Goal: Communication & Community: Answer question/provide support

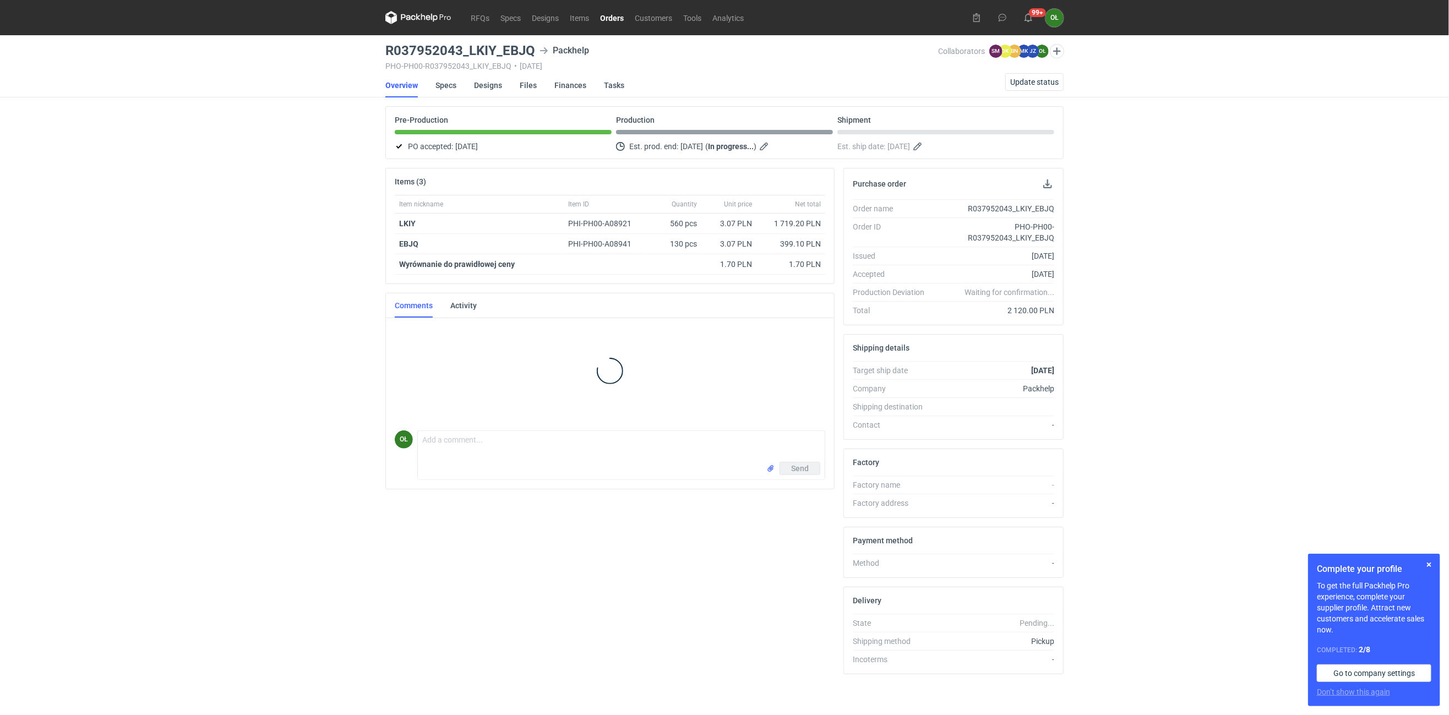
scroll to position [31, 0]
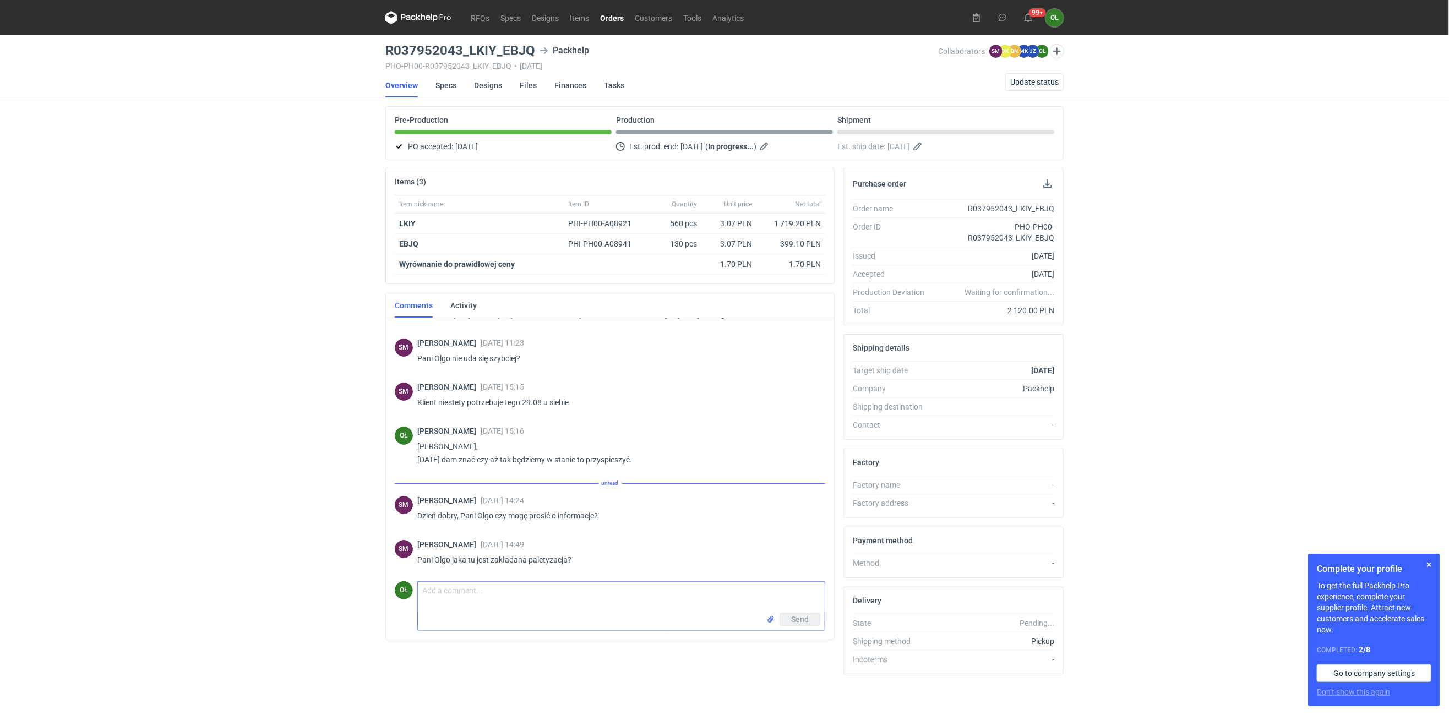
click at [485, 598] on textarea "Comment message" at bounding box center [621, 597] width 407 height 31
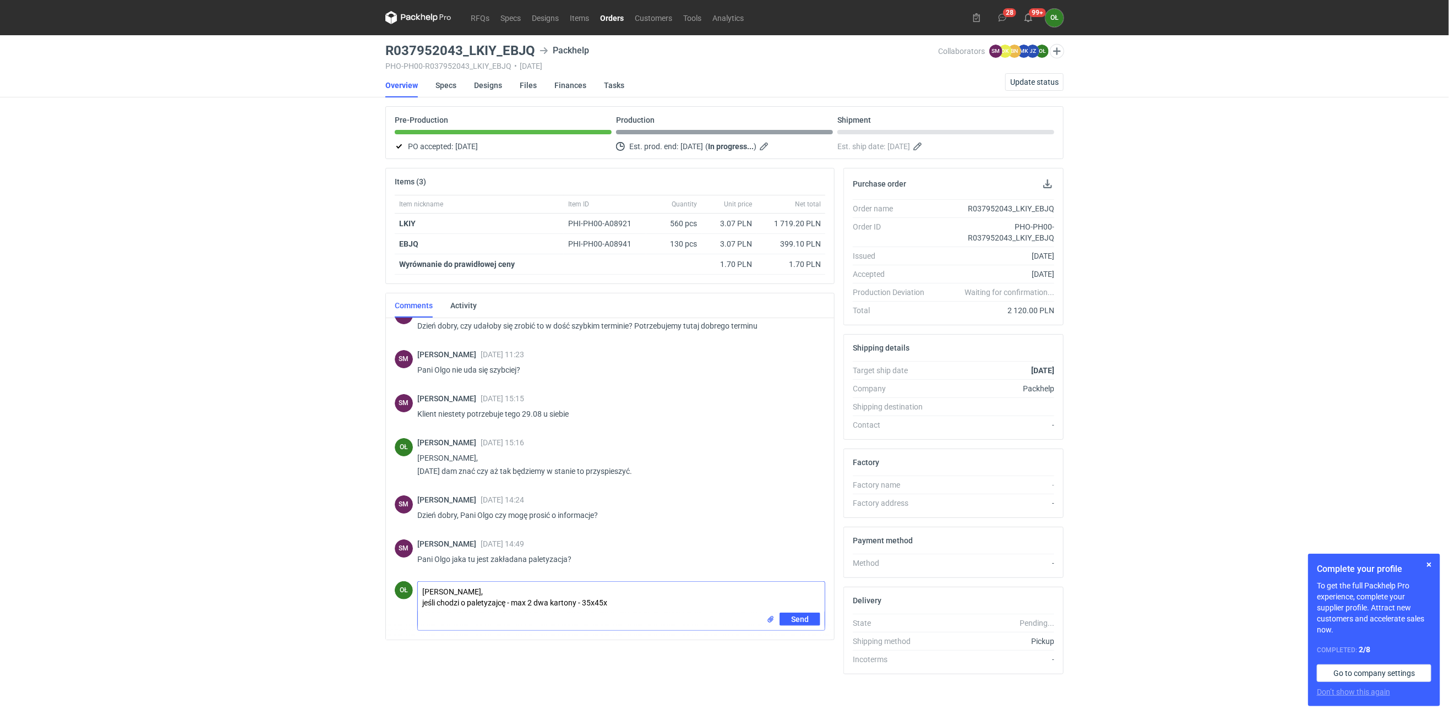
click at [588, 605] on textarea "[PERSON_NAME], jeśli chodzi o paletyzajcę - max 2 dwa kartony - 35x45x" at bounding box center [621, 597] width 407 height 31
click at [585, 605] on textarea "[PERSON_NAME], jeśli chodzi o paletyzajcę - max 2 dwa kartony - 35x45x" at bounding box center [621, 597] width 407 height 31
click at [626, 607] on textarea "[PERSON_NAME], jeśli chodzi o paletyzajcę - max 2 dwa kartony - ok. 35x45x" at bounding box center [621, 597] width 407 height 31
type textarea "[PERSON_NAME], jeśli chodzi o paletyzację - max 2 dwa kartony - ok. 35x45x26 cm…"
click at [811, 621] on button "Send" at bounding box center [799, 619] width 41 height 13
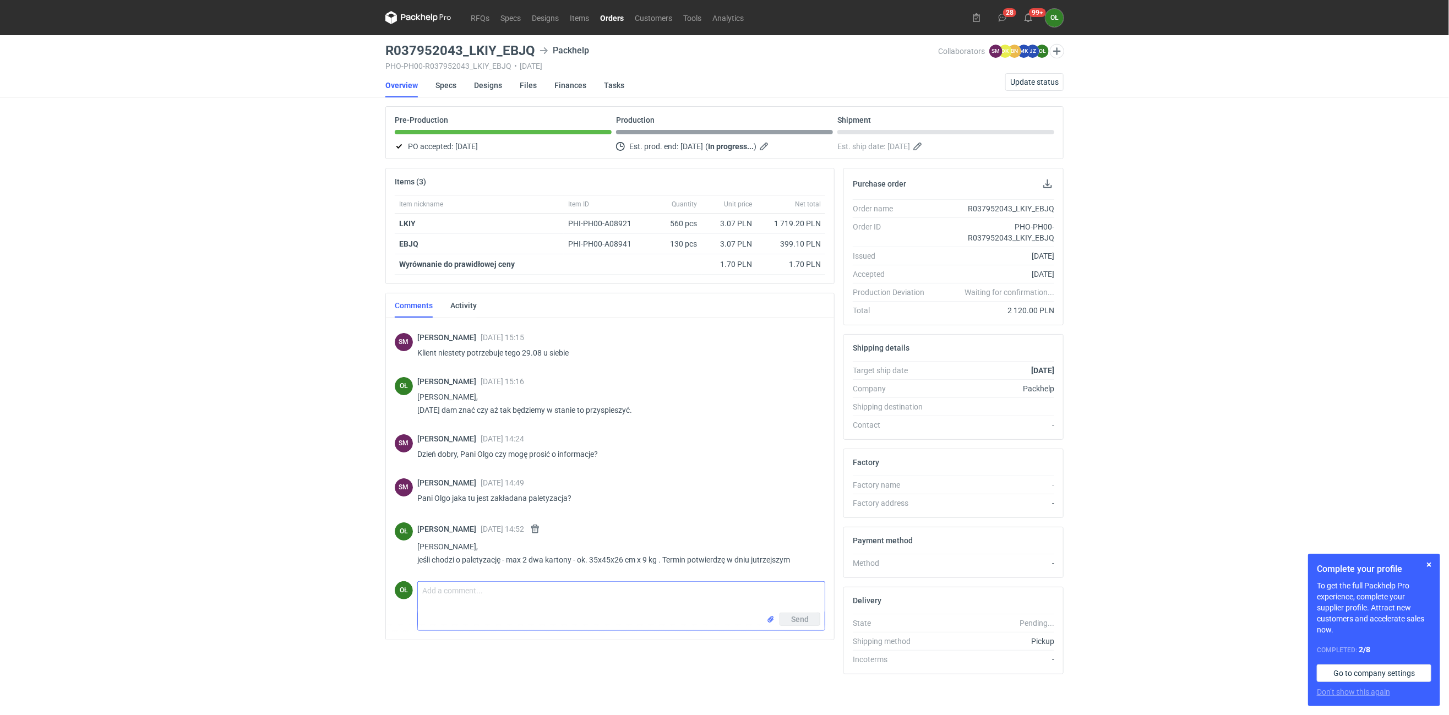
scroll to position [77, 0]
